Goal: Task Accomplishment & Management: Use online tool/utility

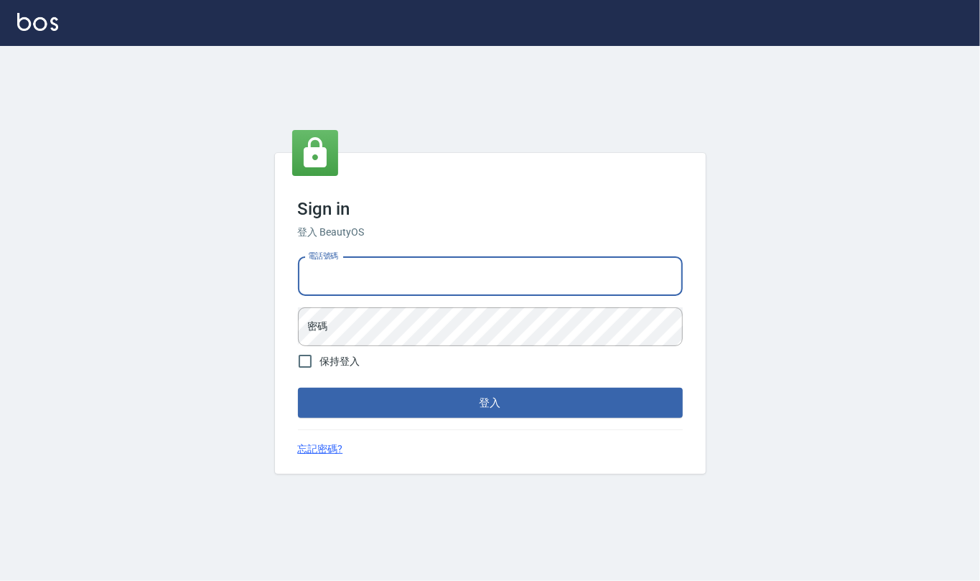
click at [340, 271] on input "電話號碼" at bounding box center [490, 276] width 385 height 39
type input "24212651"
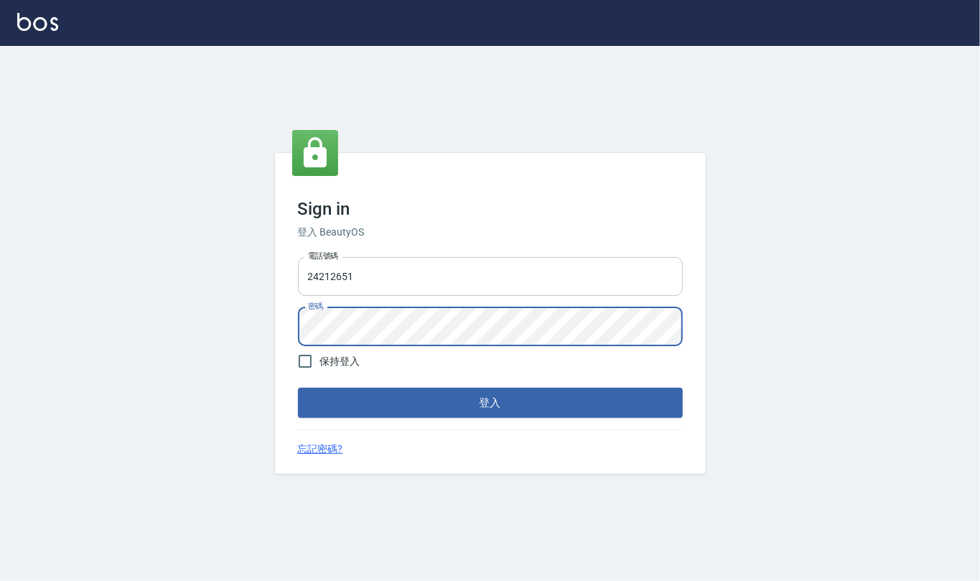
click at [298, 388] on button "登入" at bounding box center [490, 403] width 385 height 30
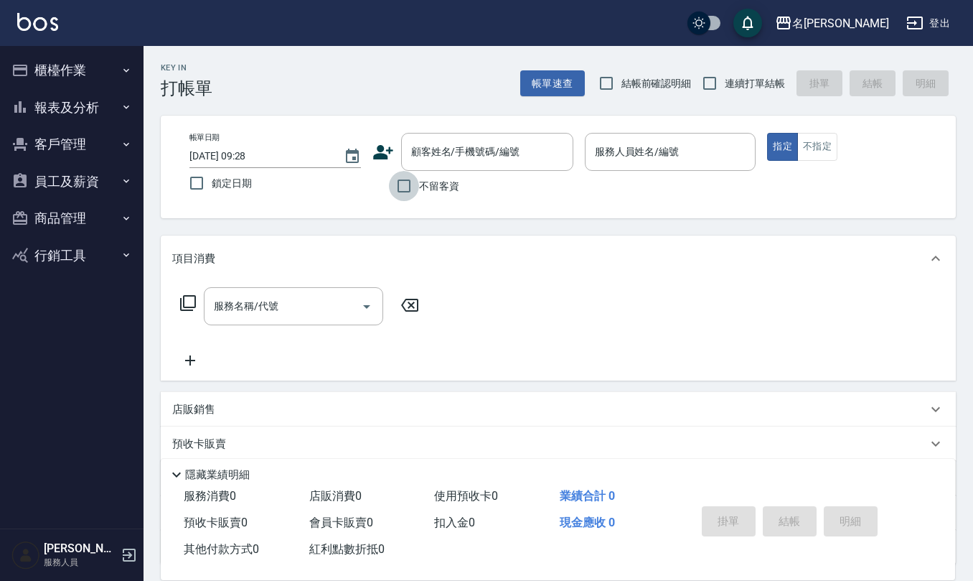
drag, startPoint x: 406, startPoint y: 188, endPoint x: 480, endPoint y: 177, distance: 75.5
click at [408, 188] on input "不留客資" at bounding box center [404, 186] width 30 height 30
checkbox input "true"
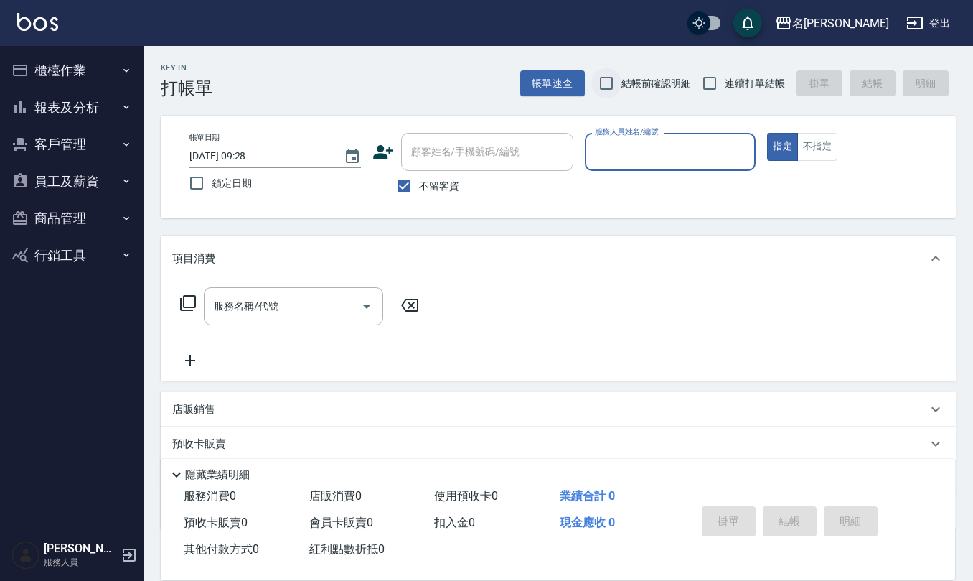
click at [610, 86] on input "結帳前確認明細" at bounding box center [606, 83] width 30 height 30
checkbox input "true"
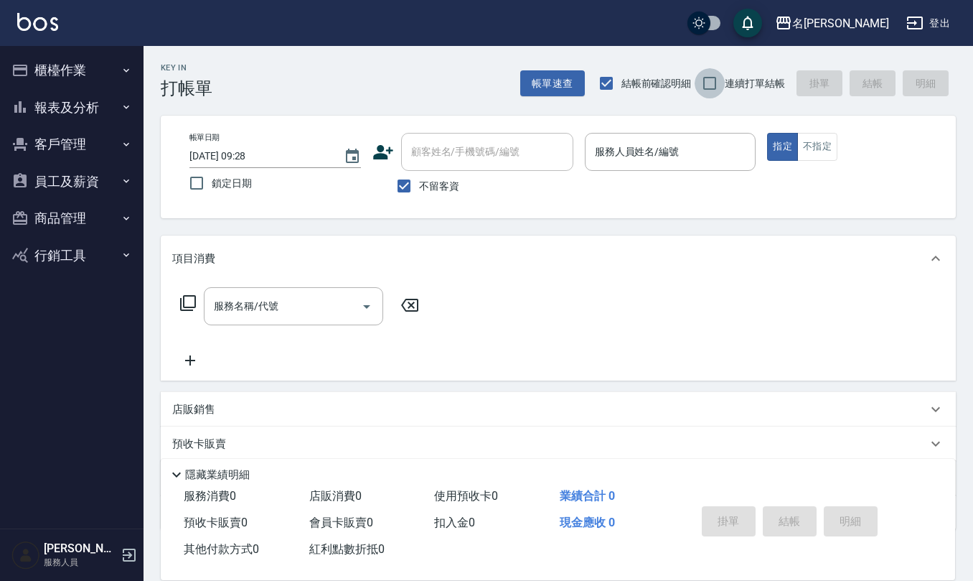
click at [711, 82] on input "連續打單結帳" at bounding box center [710, 83] width 30 height 30
checkbox input "true"
click at [658, 150] on div "服務人員姓名/編號 服務人員姓名/編號" at bounding box center [671, 152] width 172 height 38
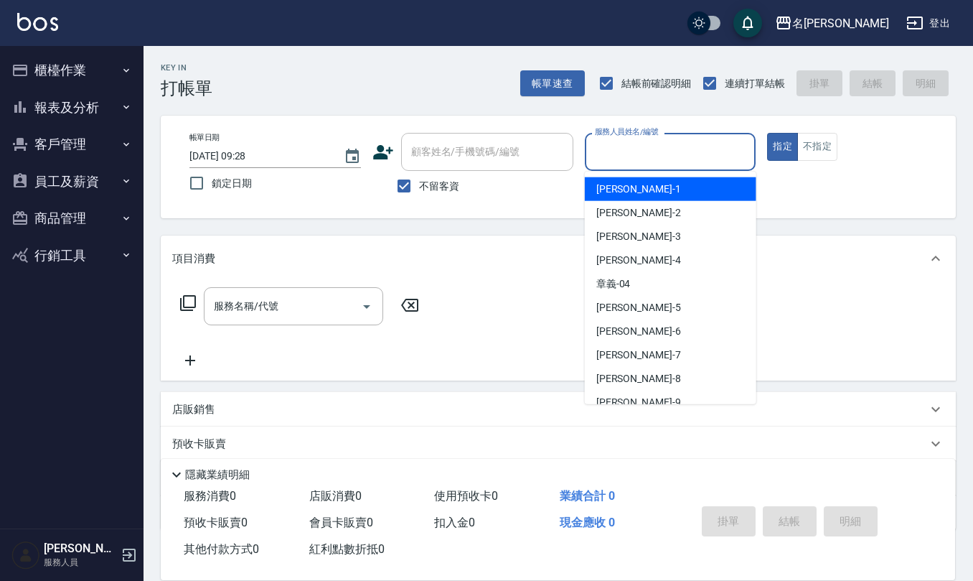
click at [658, 150] on input "服務人員姓名/編號" at bounding box center [670, 151] width 159 height 25
